Goal: Information Seeking & Learning: Learn about a topic

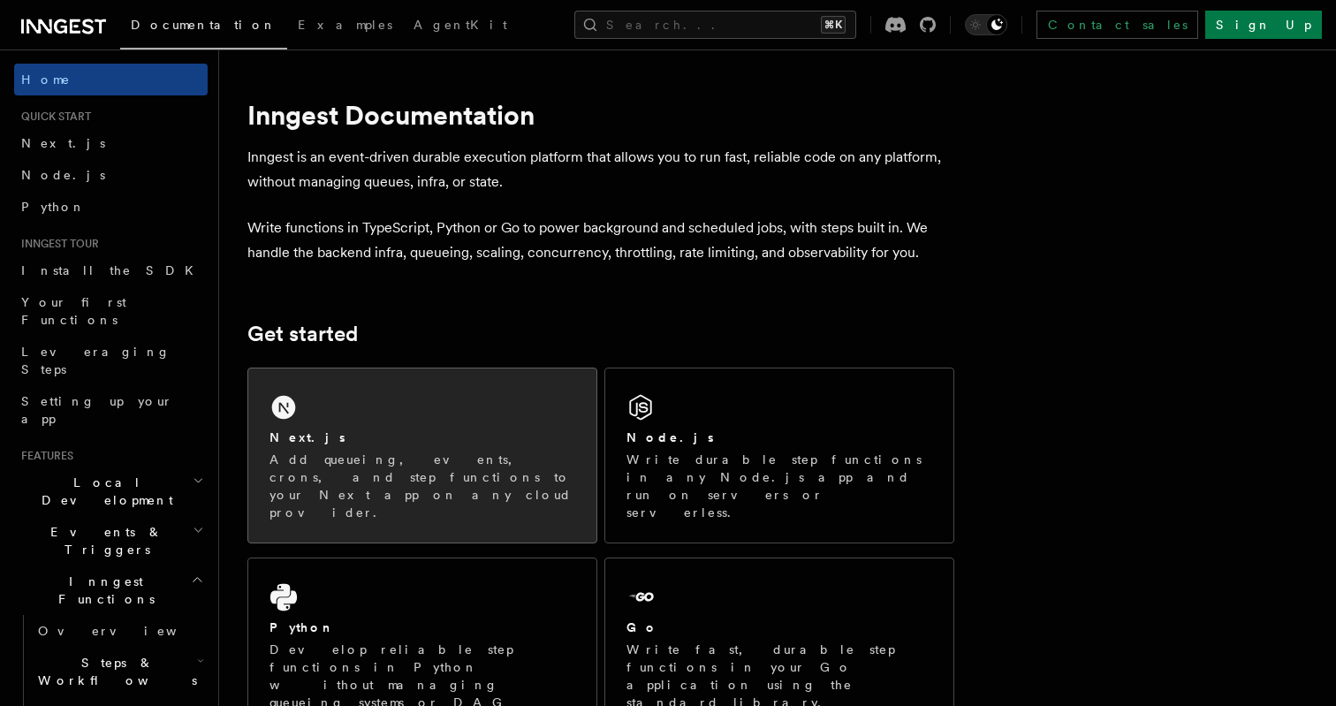
click at [451, 434] on div "Next.js" at bounding box center [422, 438] width 306 height 19
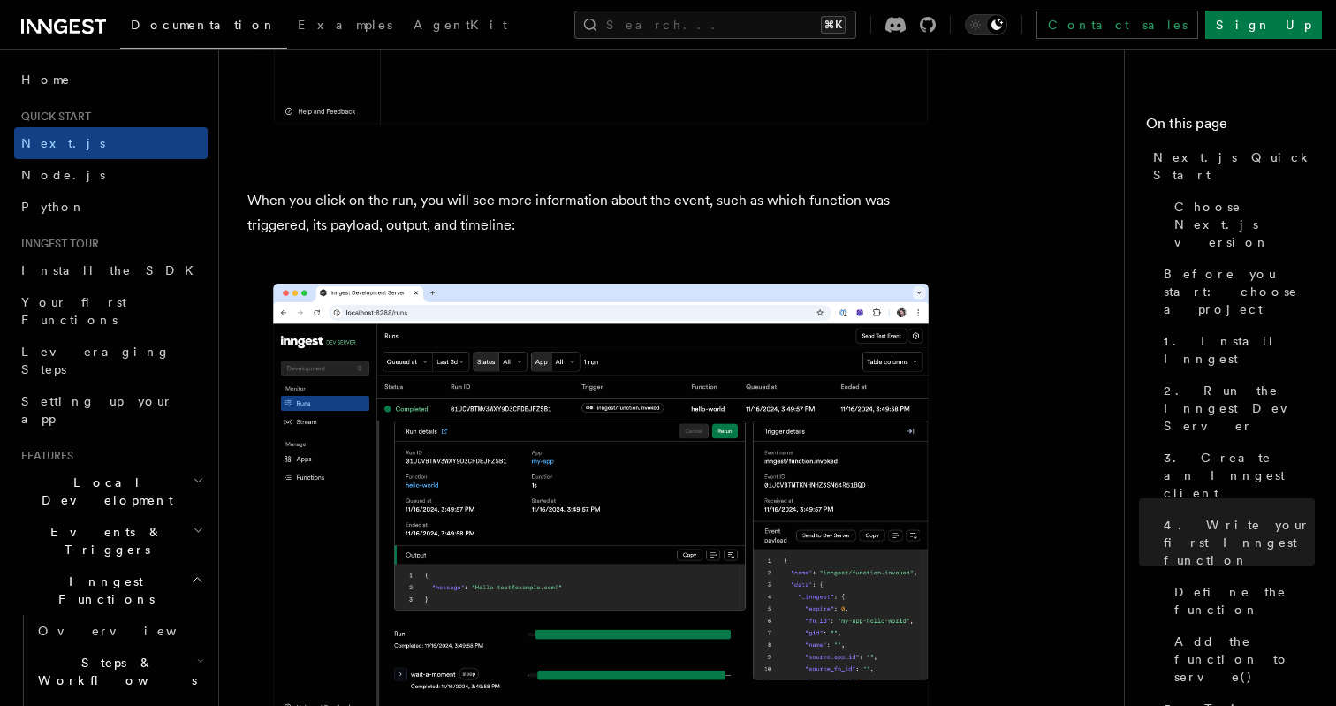
scroll to position [6553, 0]
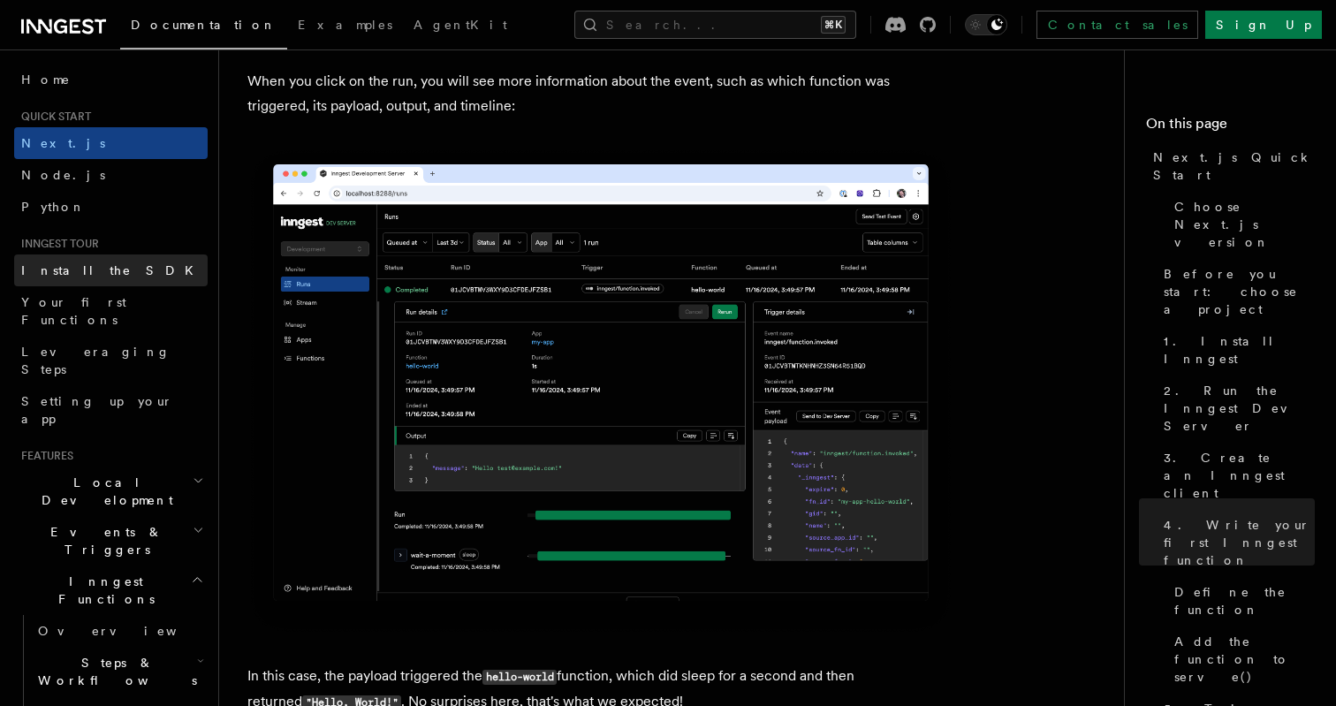
click at [123, 280] on link "Install the SDK" at bounding box center [111, 270] width 194 height 32
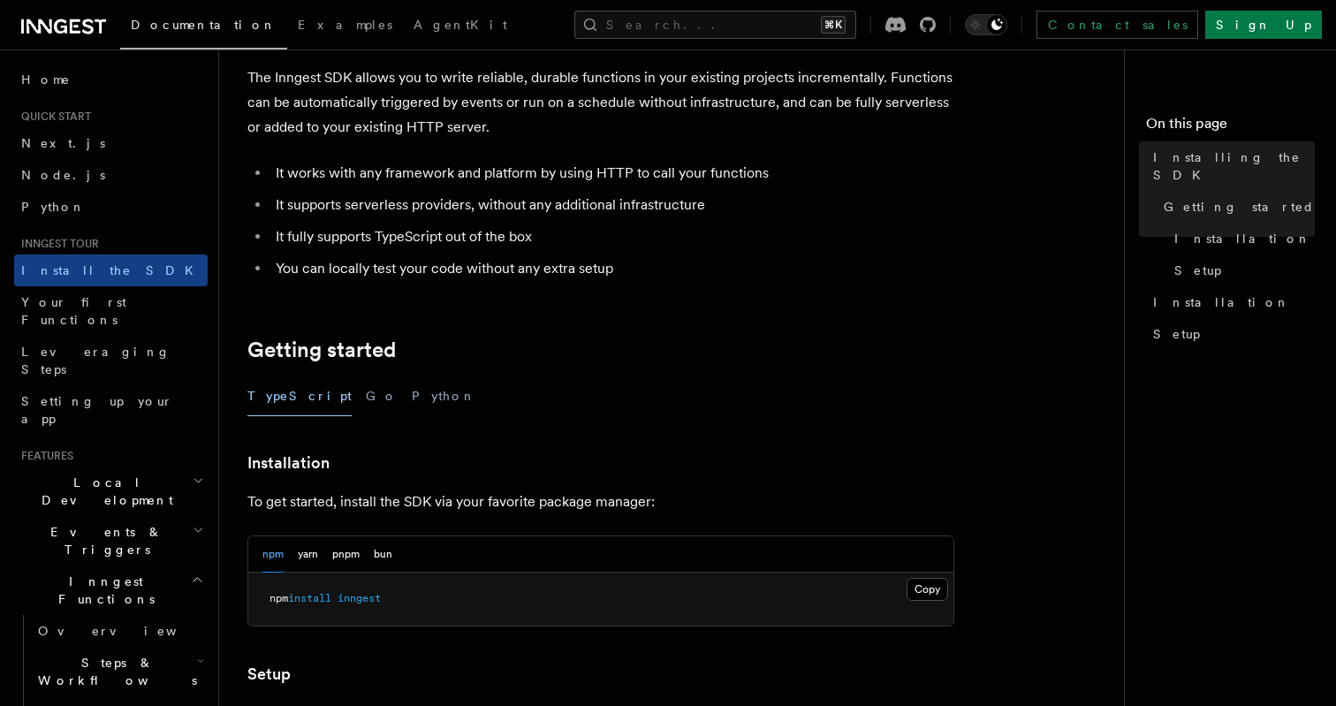
scroll to position [176, 0]
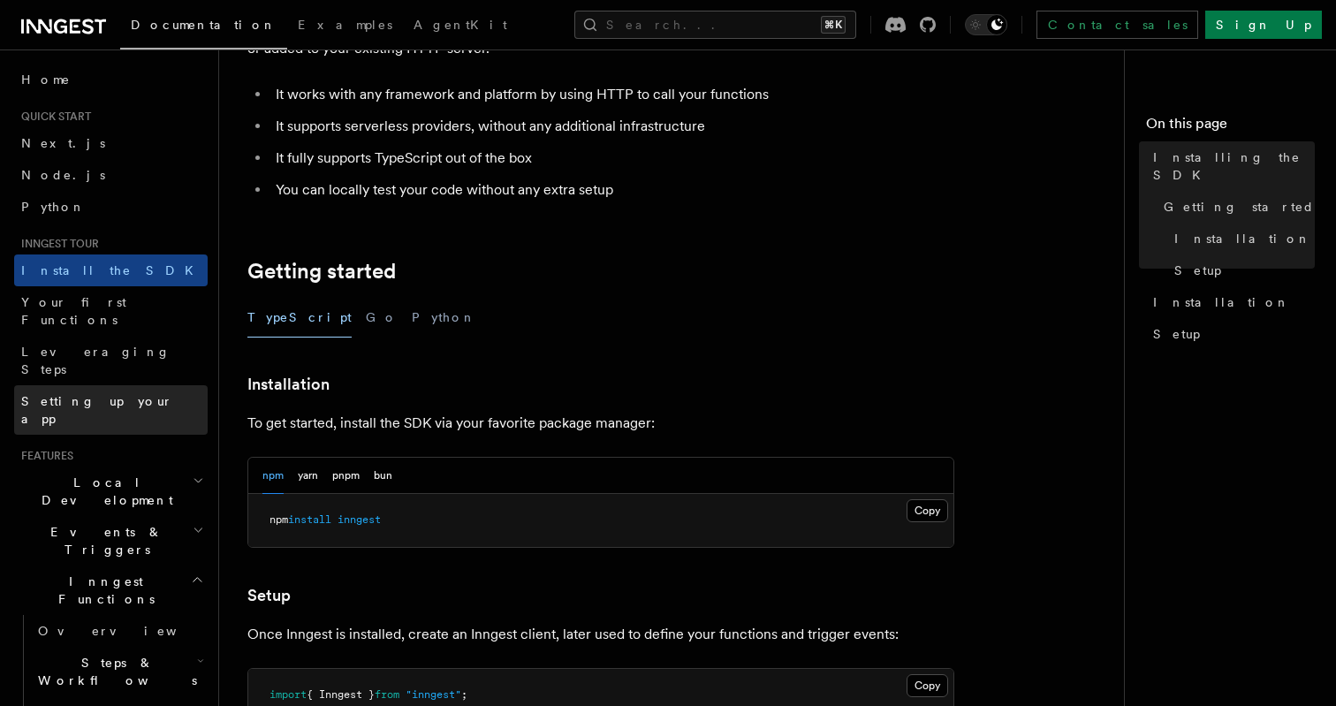
click at [129, 385] on link "Setting up your app" at bounding box center [111, 409] width 194 height 49
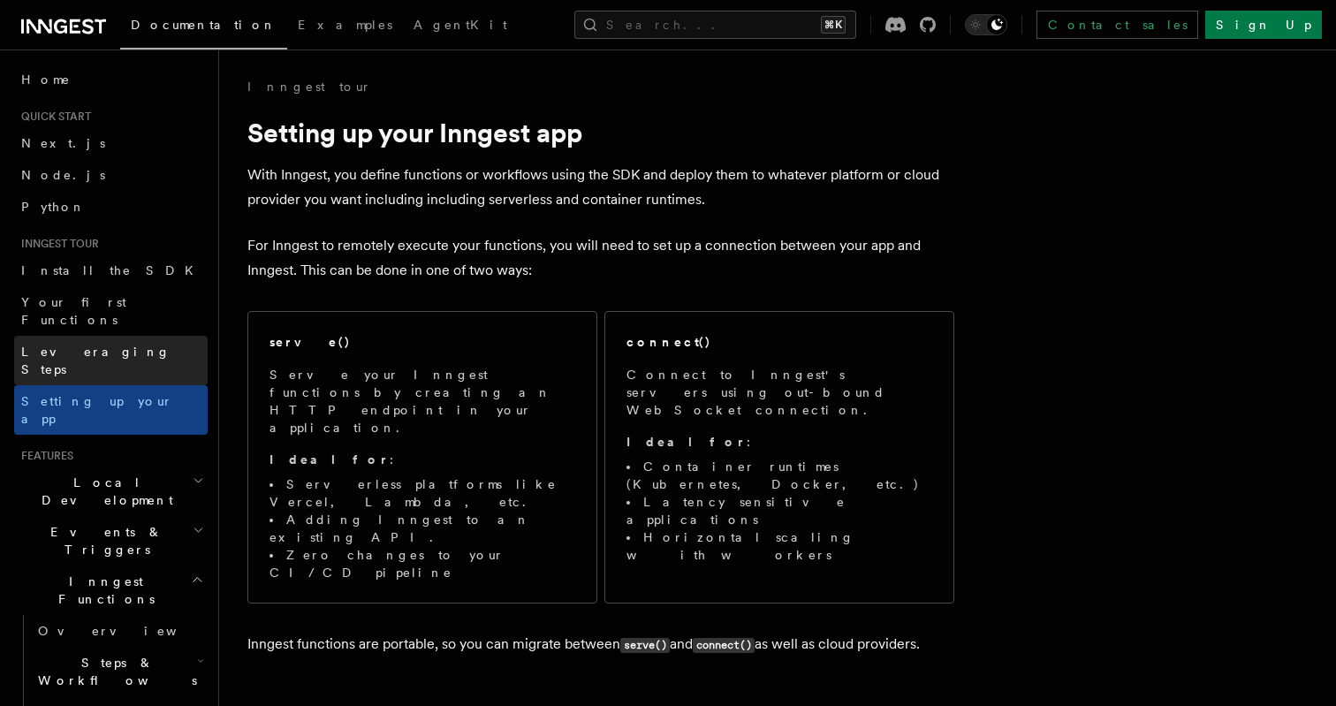
click at [133, 336] on link "Leveraging Steps" at bounding box center [111, 360] width 194 height 49
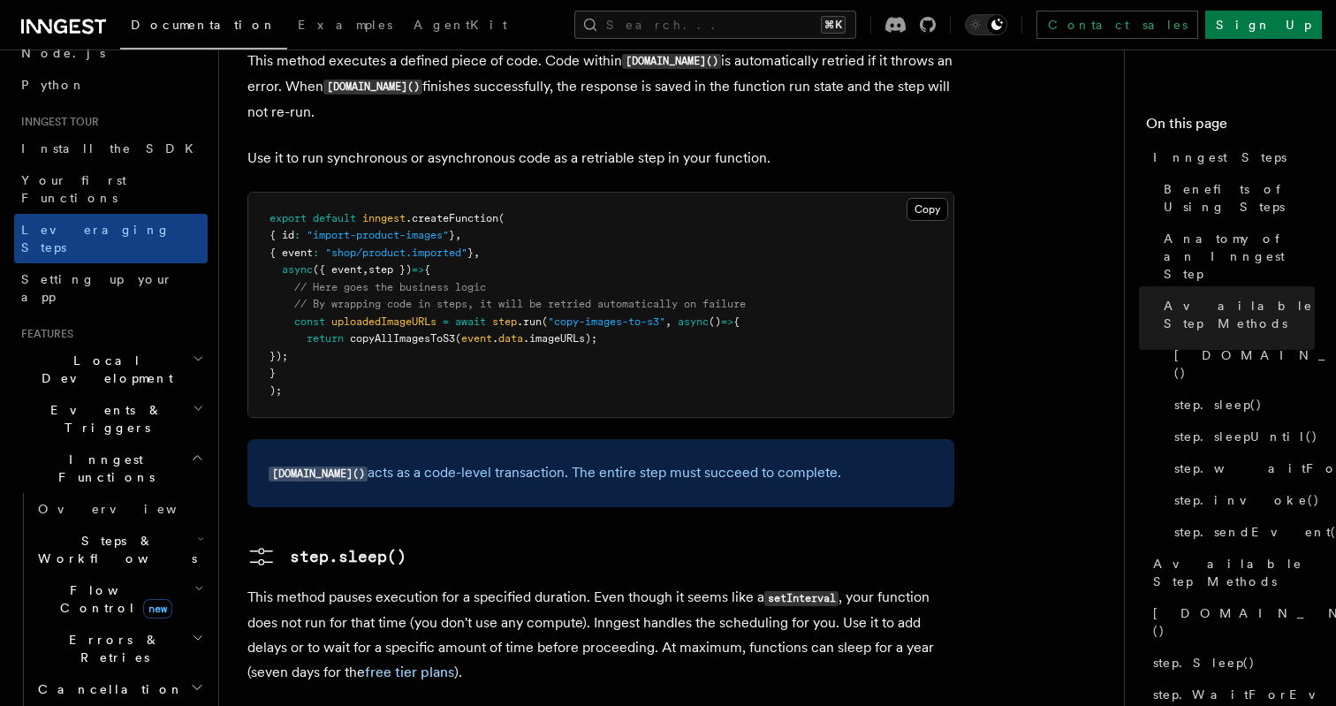
scroll to position [195, 0]
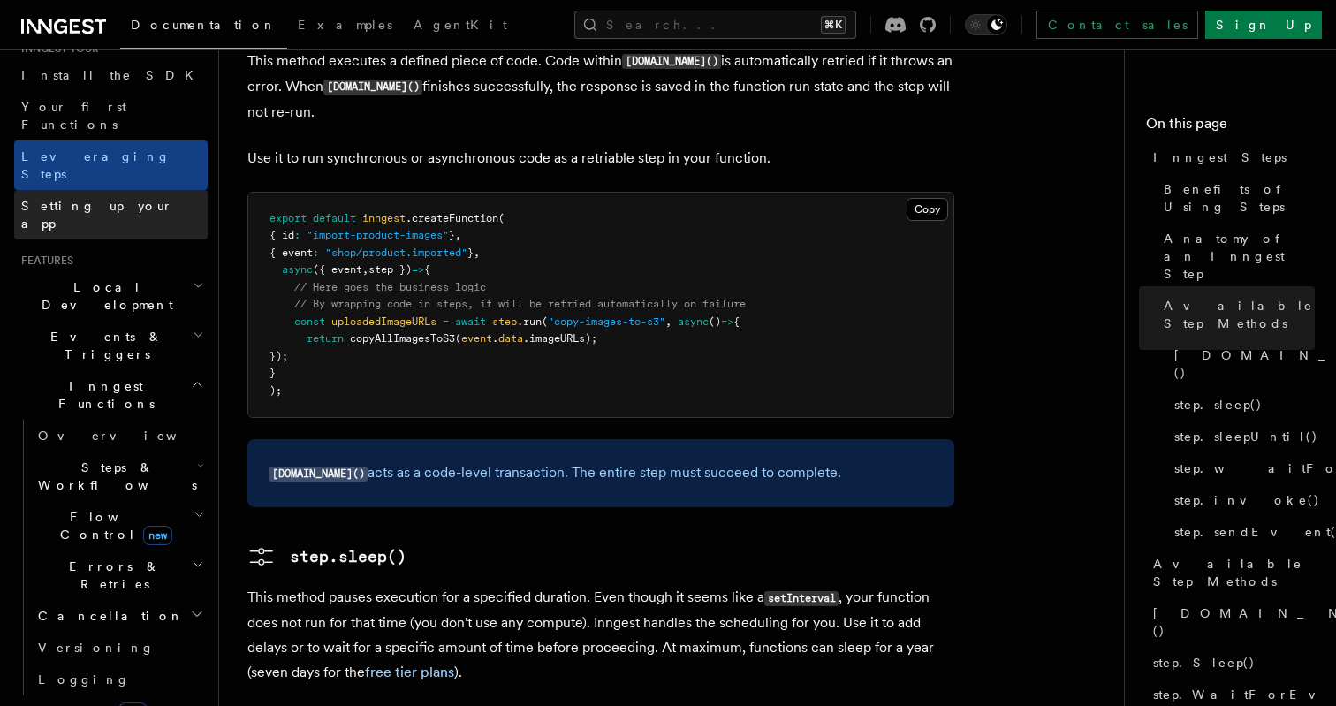
click at [152, 190] on link "Setting up your app" at bounding box center [111, 214] width 194 height 49
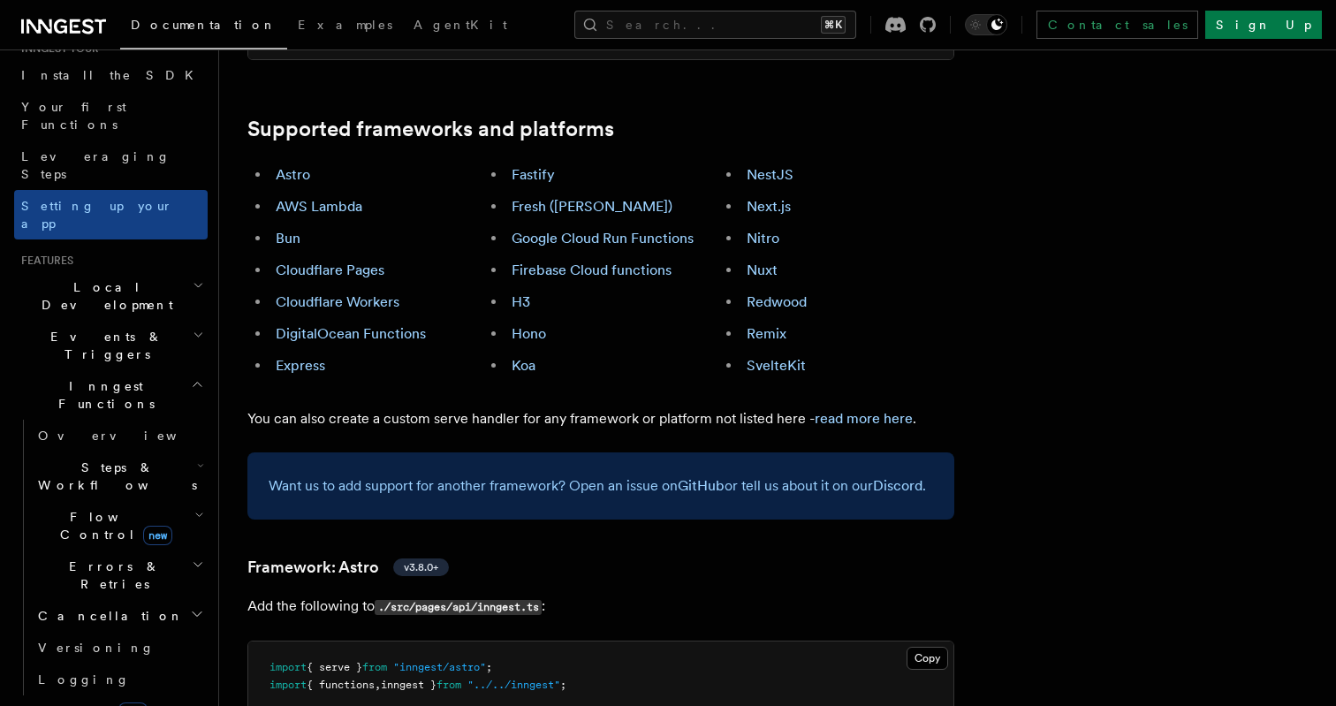
scroll to position [1054, 0]
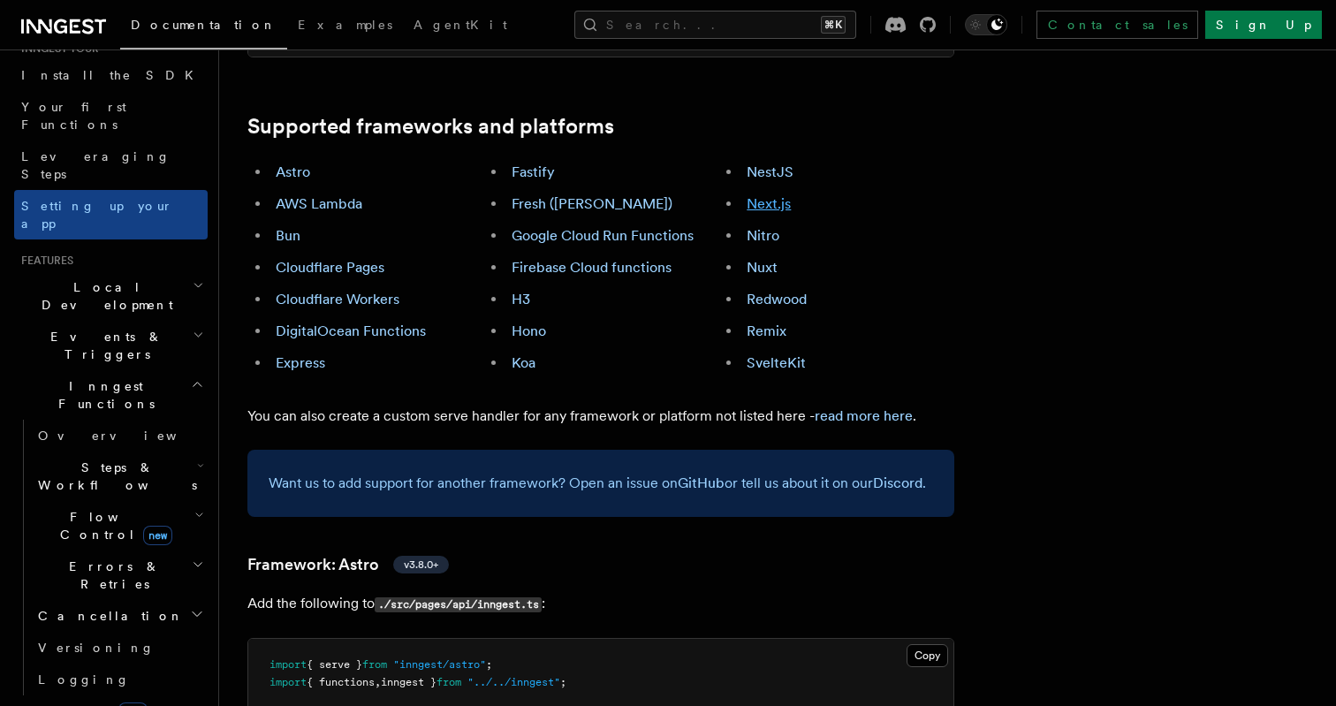
click at [769, 195] on link "Next.js" at bounding box center [769, 203] width 44 height 17
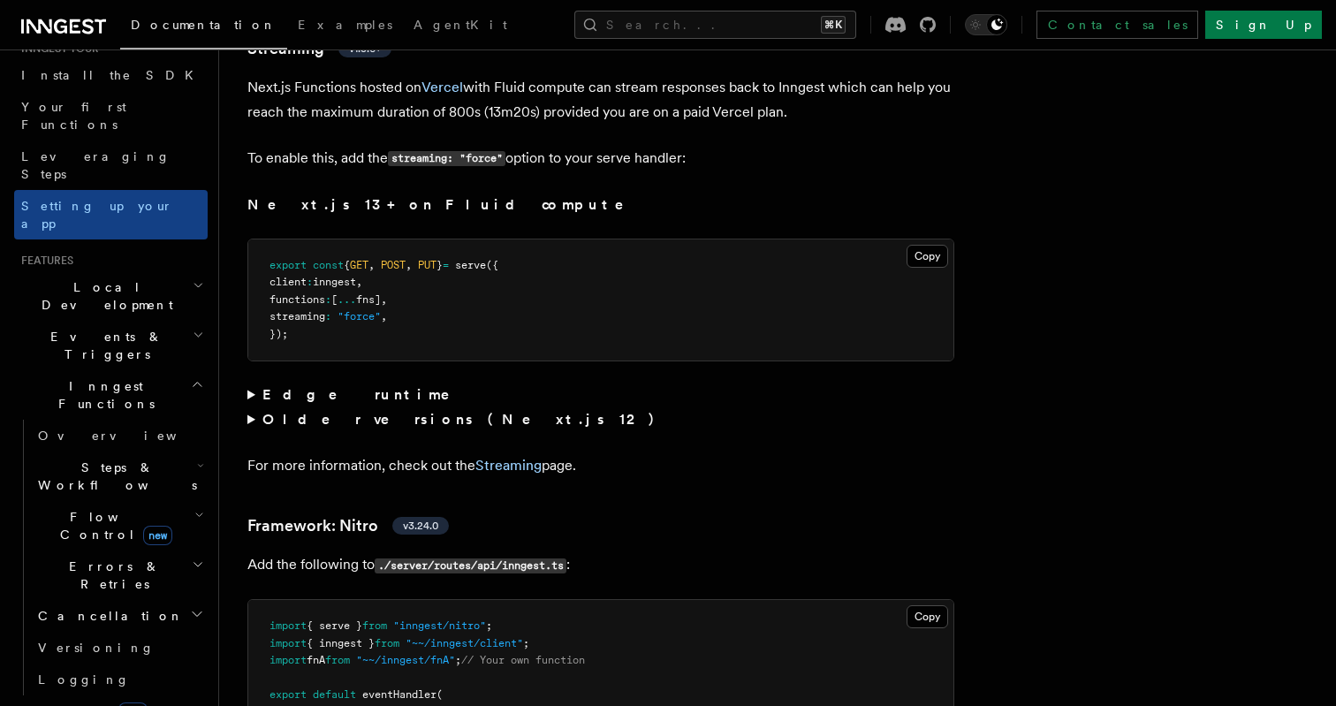
scroll to position [11330, 0]
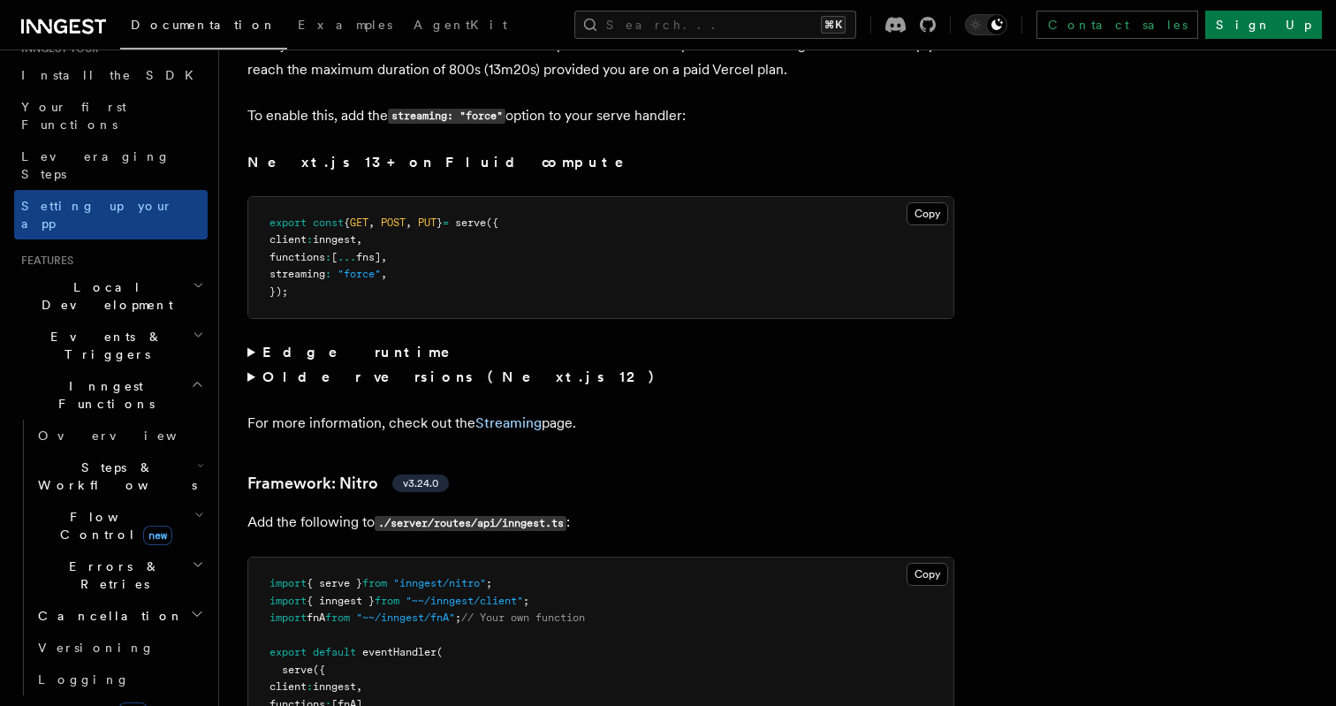
click at [133, 271] on h2 "Local Development" at bounding box center [111, 295] width 194 height 49
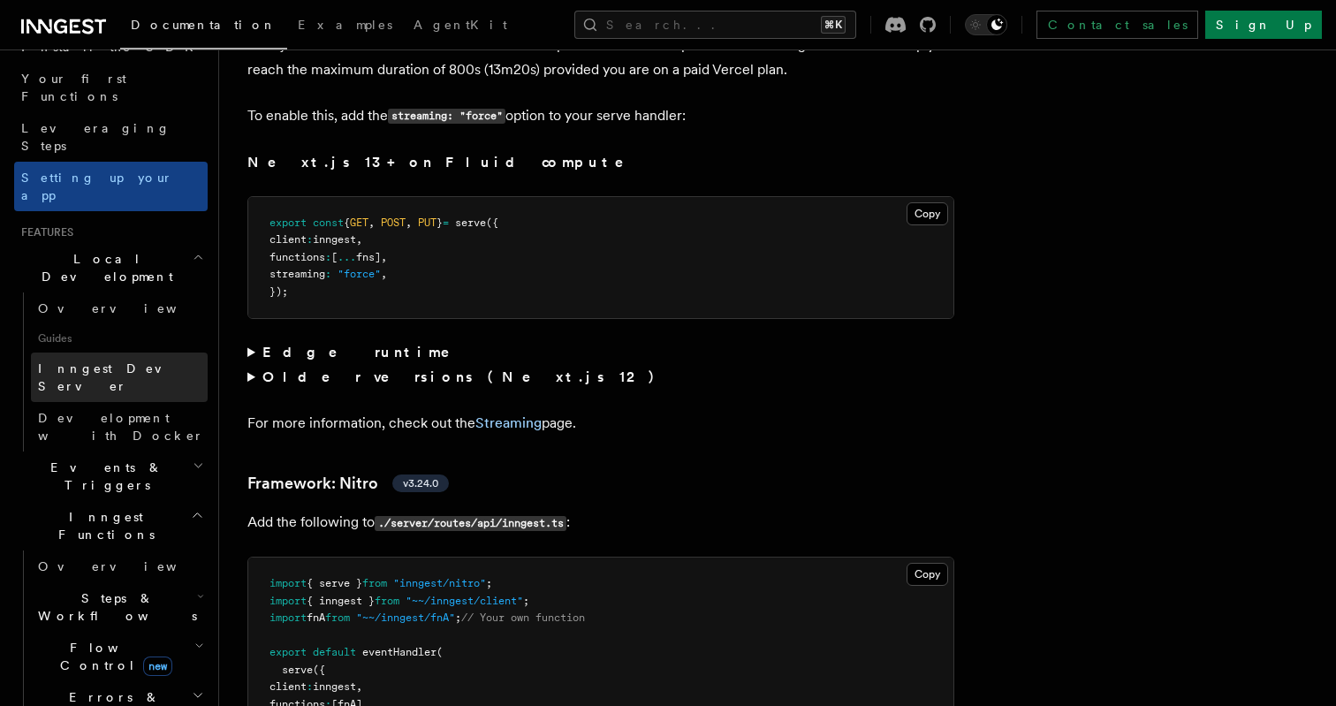
scroll to position [229, 0]
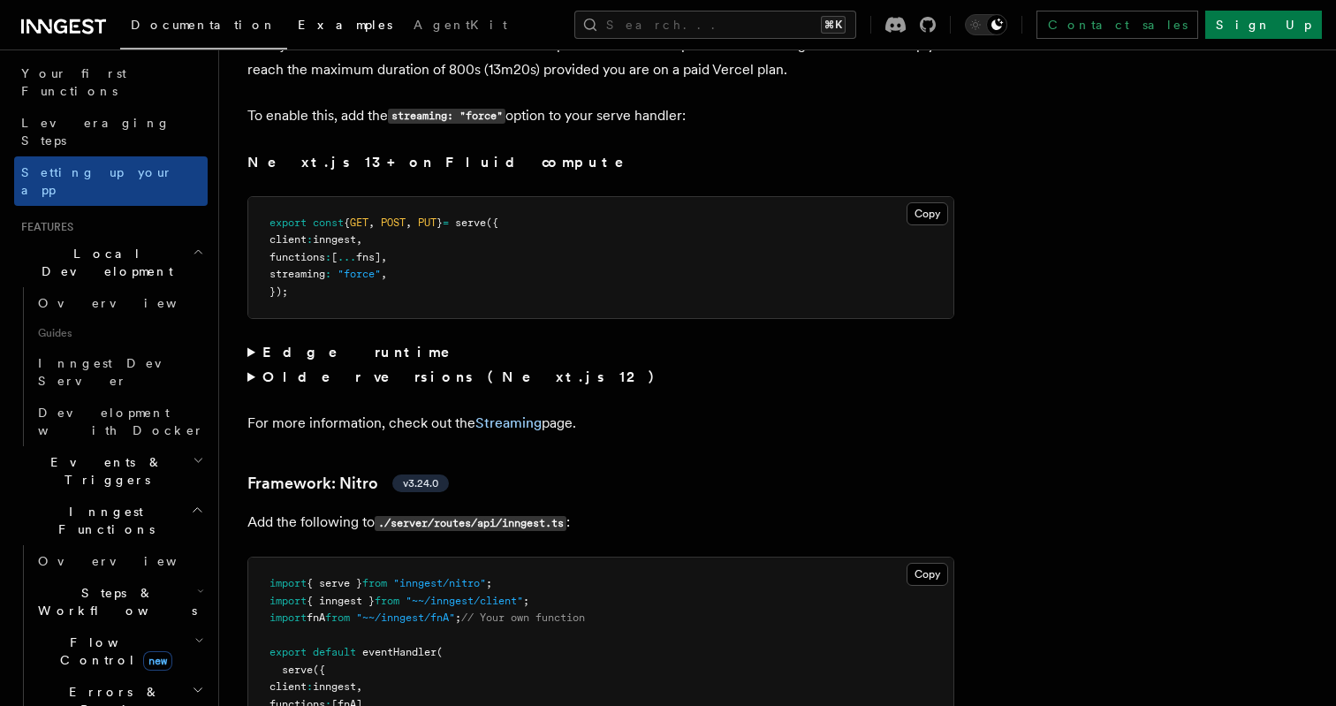
click at [298, 27] on span "Examples" at bounding box center [345, 25] width 95 height 14
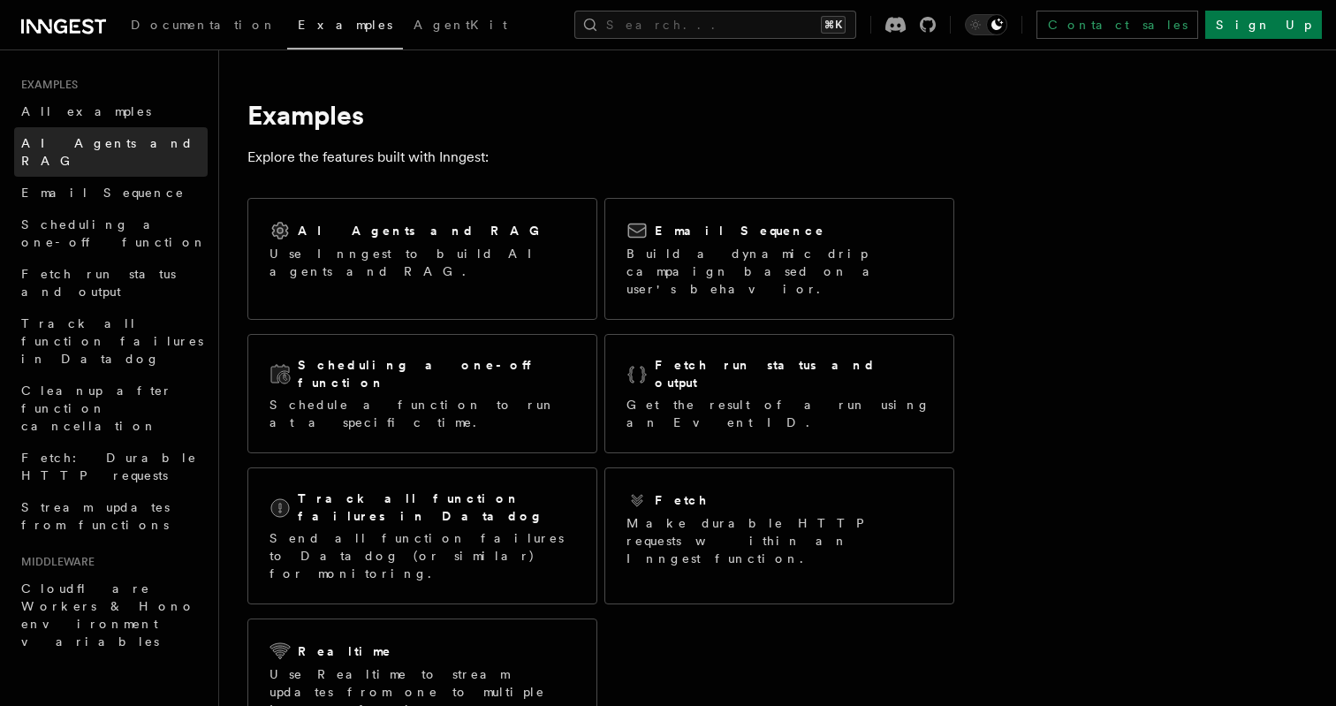
click at [110, 141] on span "AI Agents and RAG" at bounding box center [107, 152] width 172 height 32
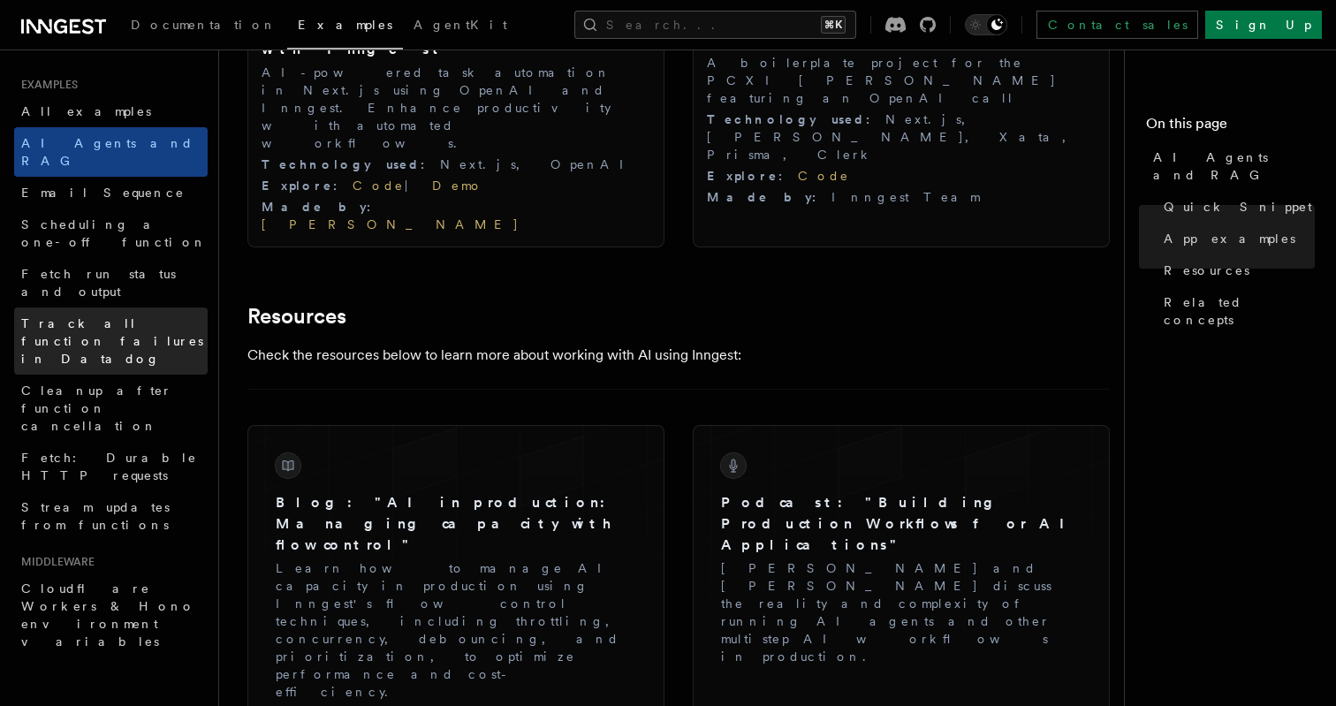
scroll to position [2255, 0]
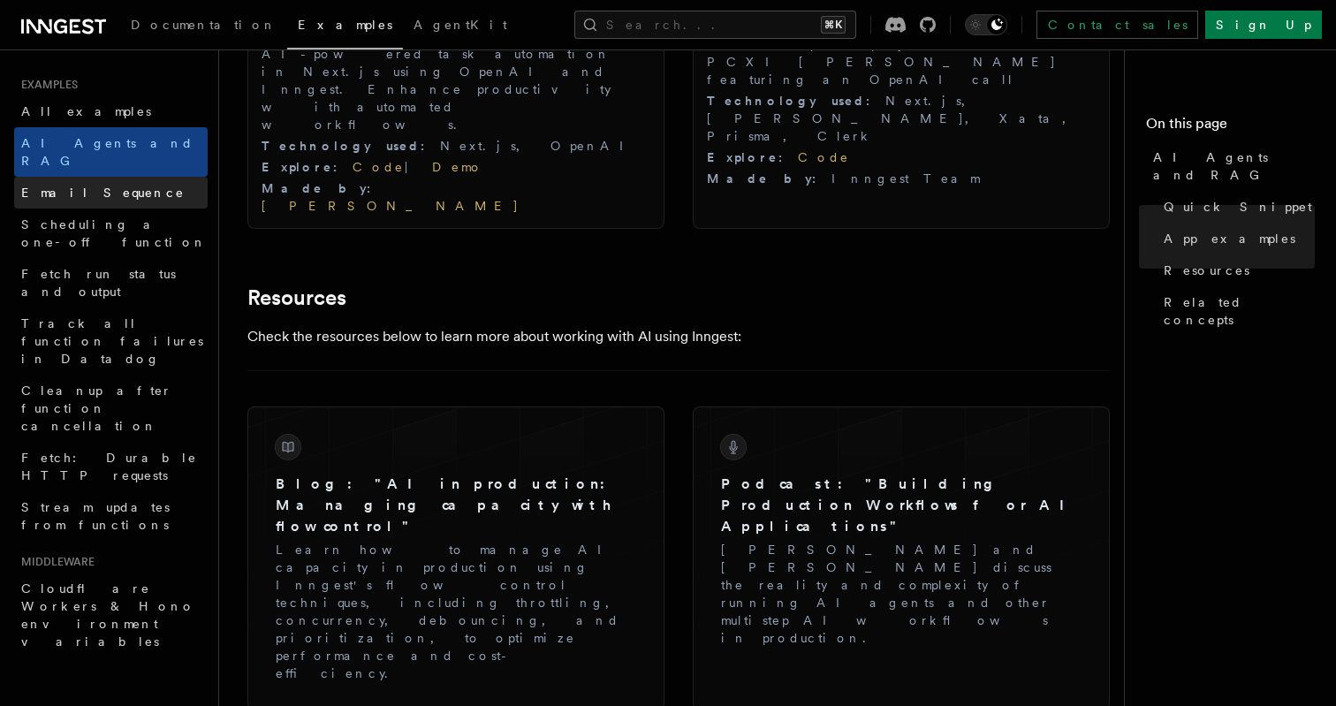
click at [131, 189] on link "Email Sequence" at bounding box center [111, 193] width 194 height 32
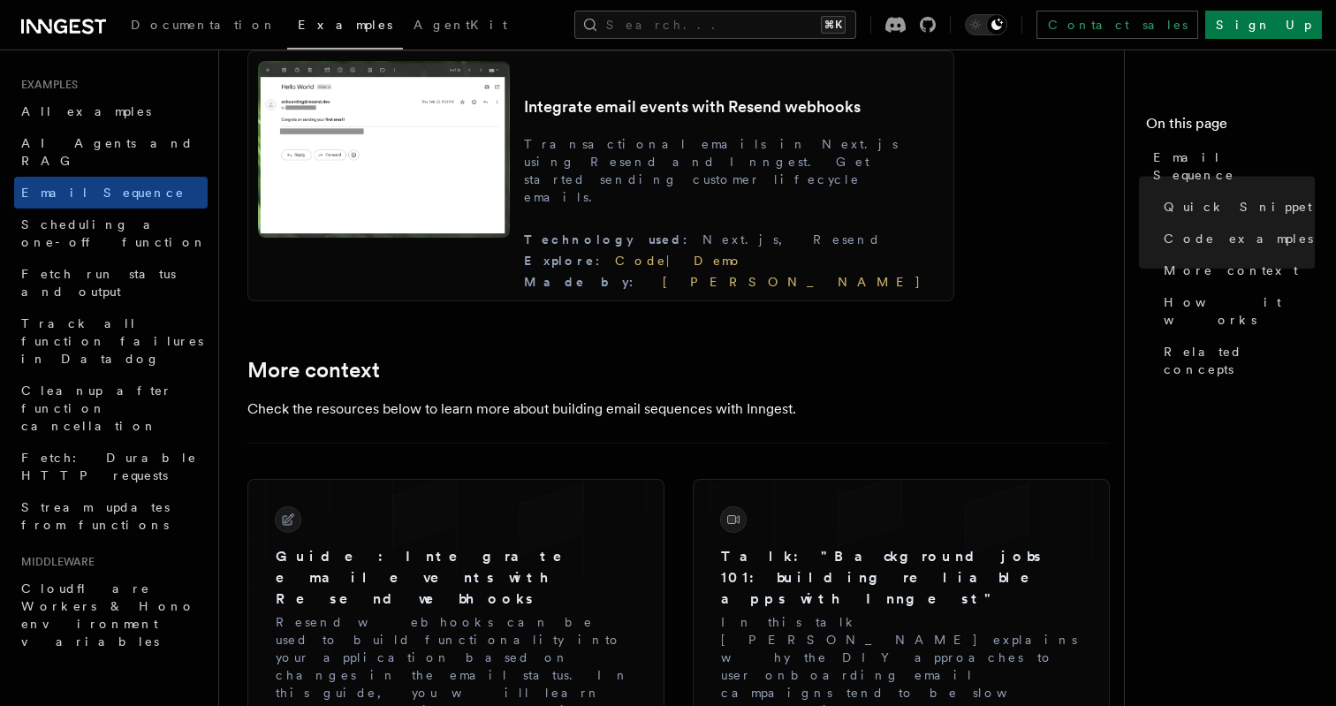
scroll to position [1848, 0]
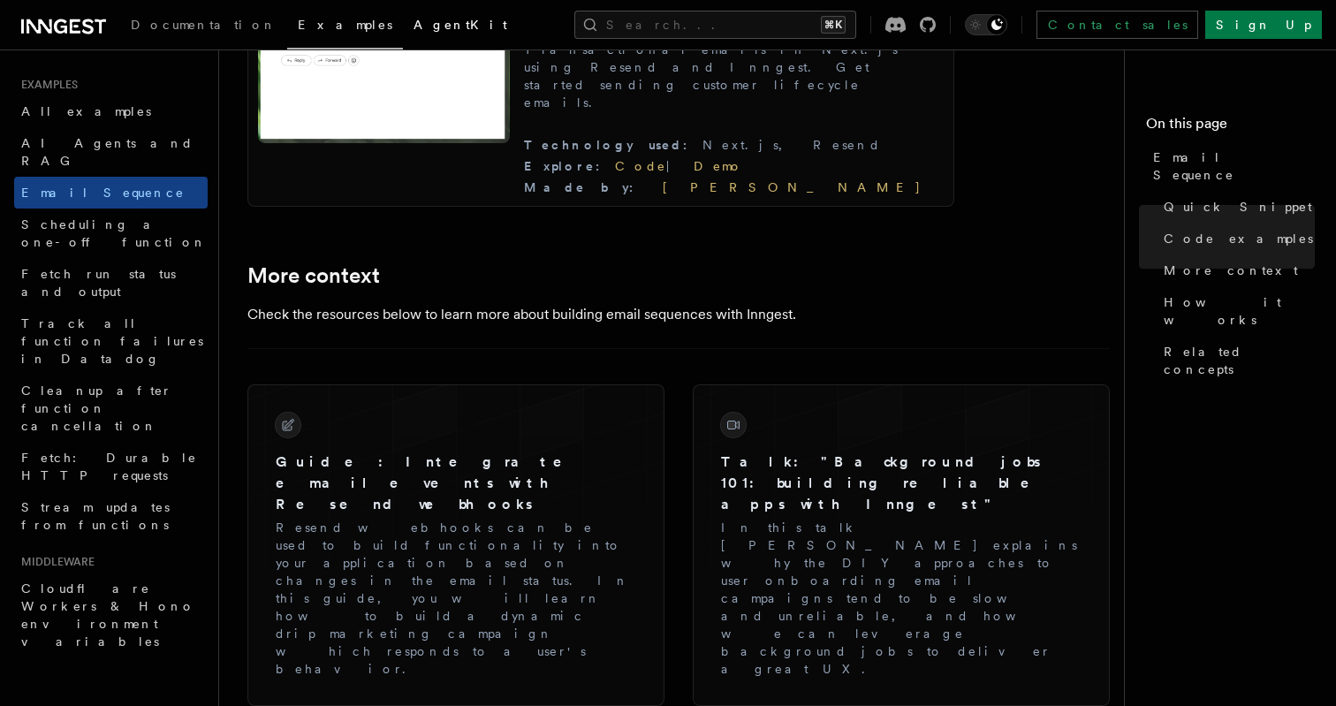
click at [414, 26] on span "AgentKit" at bounding box center [461, 25] width 94 height 14
